Goal: Find specific page/section: Find specific page/section

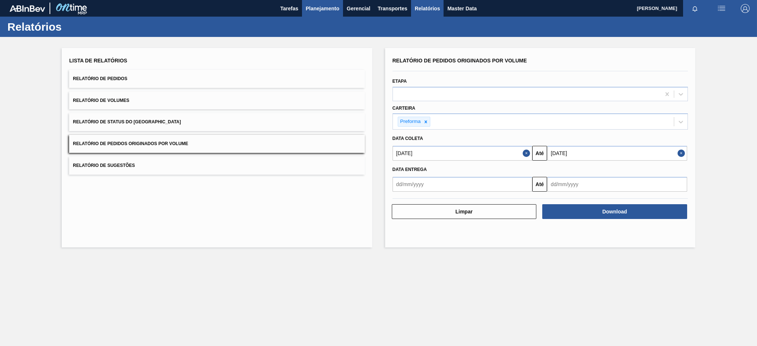
click at [315, 2] on button "Planejamento" at bounding box center [322, 8] width 41 height 17
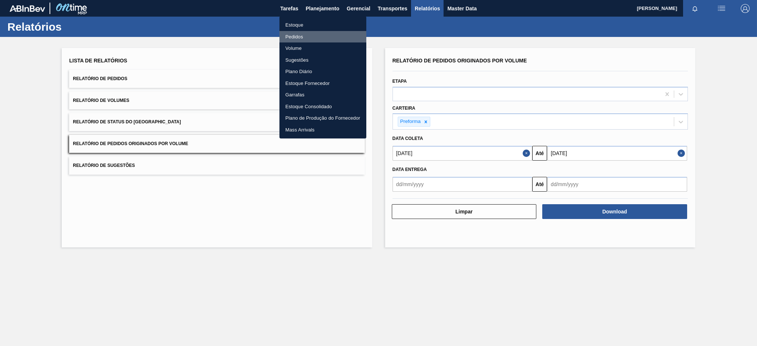
click at [296, 36] on li "Pedidos" at bounding box center [322, 37] width 87 height 12
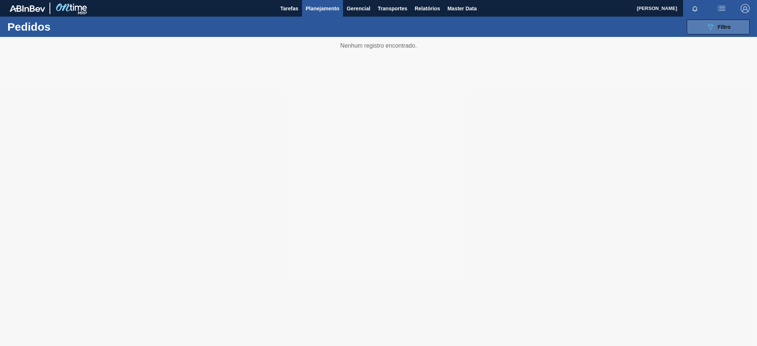
click at [702, 29] on button "089F7B8B-B2A5-4AFE-B5C0-19BA573D28AC Filtro" at bounding box center [717, 27] width 63 height 15
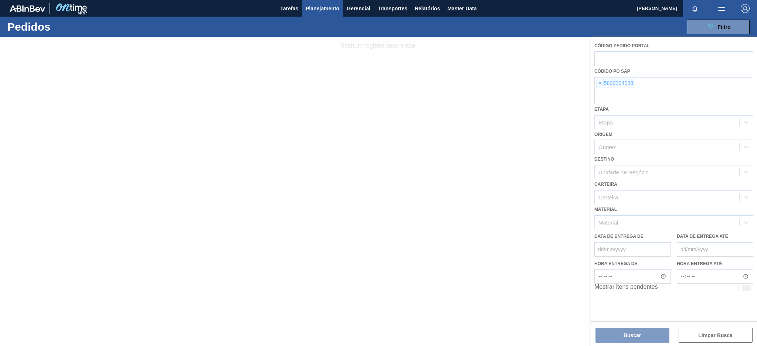
click at [600, 82] on div at bounding box center [378, 191] width 757 height 309
